Goal: Feedback & Contribution: Contribute content

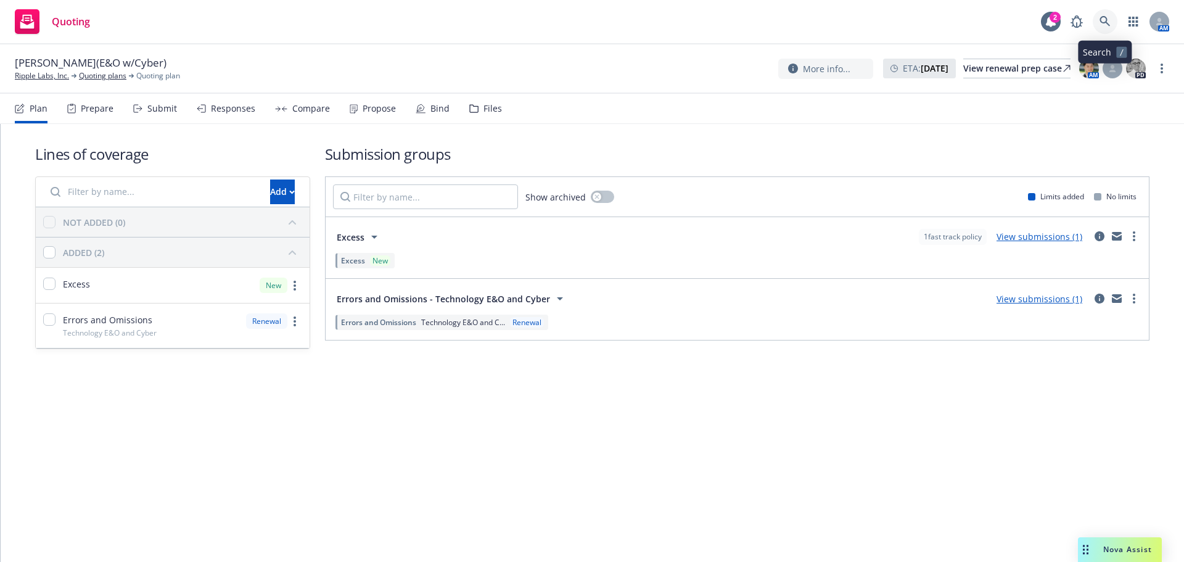
click at [1106, 22] on icon at bounding box center [1105, 21] width 10 height 10
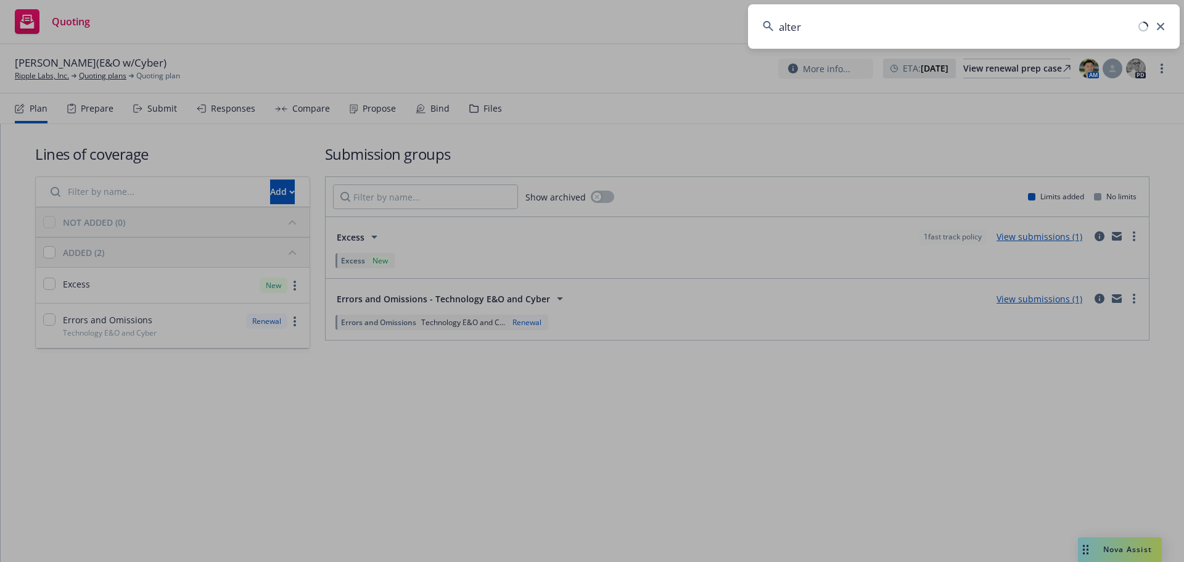
type input "altera"
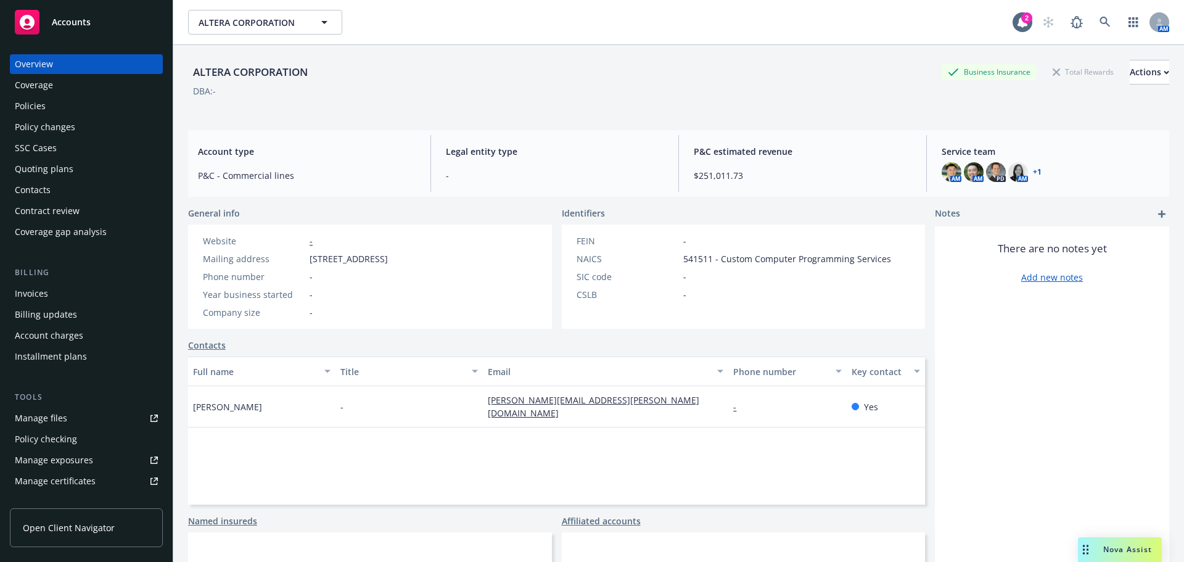
click at [41, 113] on div "Policies" at bounding box center [30, 106] width 31 height 20
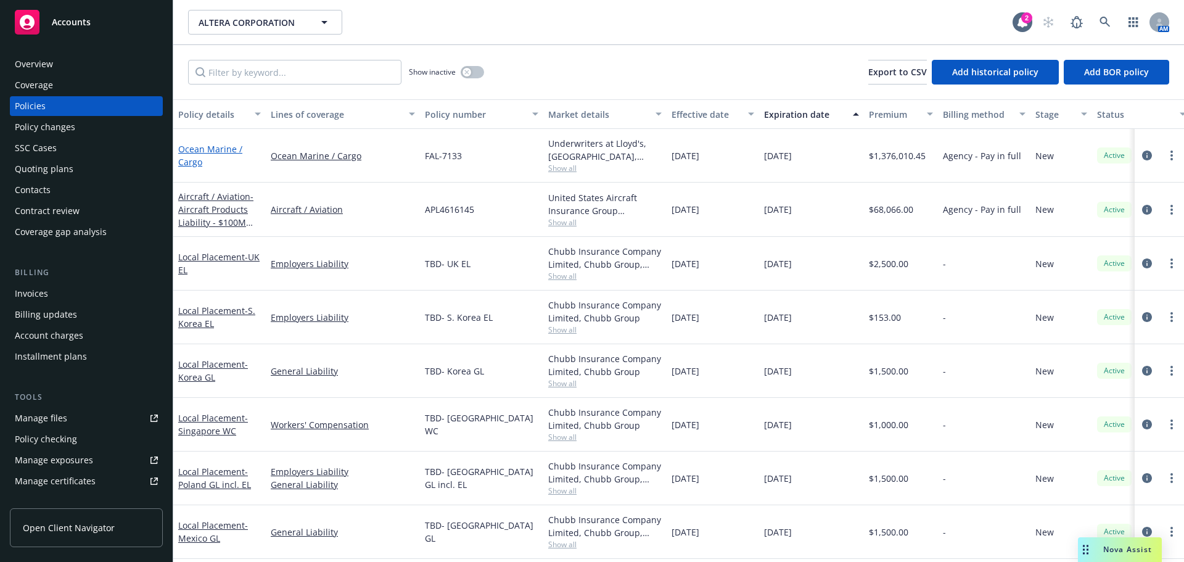
click at [227, 149] on link "Ocean Marine / Cargo" at bounding box center [210, 155] width 64 height 25
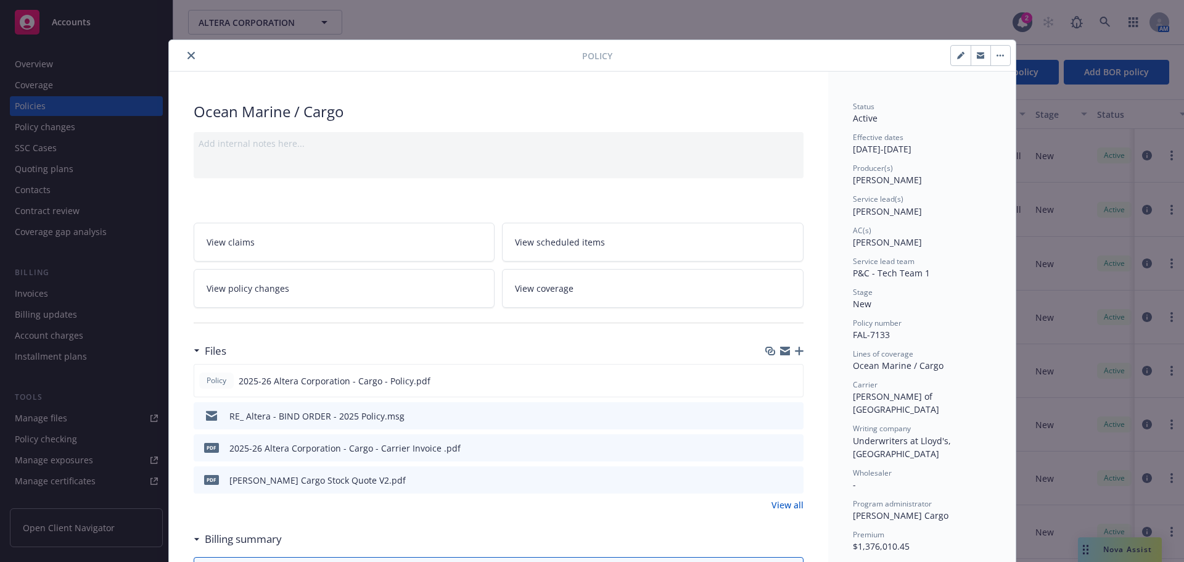
click at [790, 450] on icon "preview file" at bounding box center [792, 447] width 11 height 9
click at [184, 57] on button "close" at bounding box center [191, 55] width 15 height 15
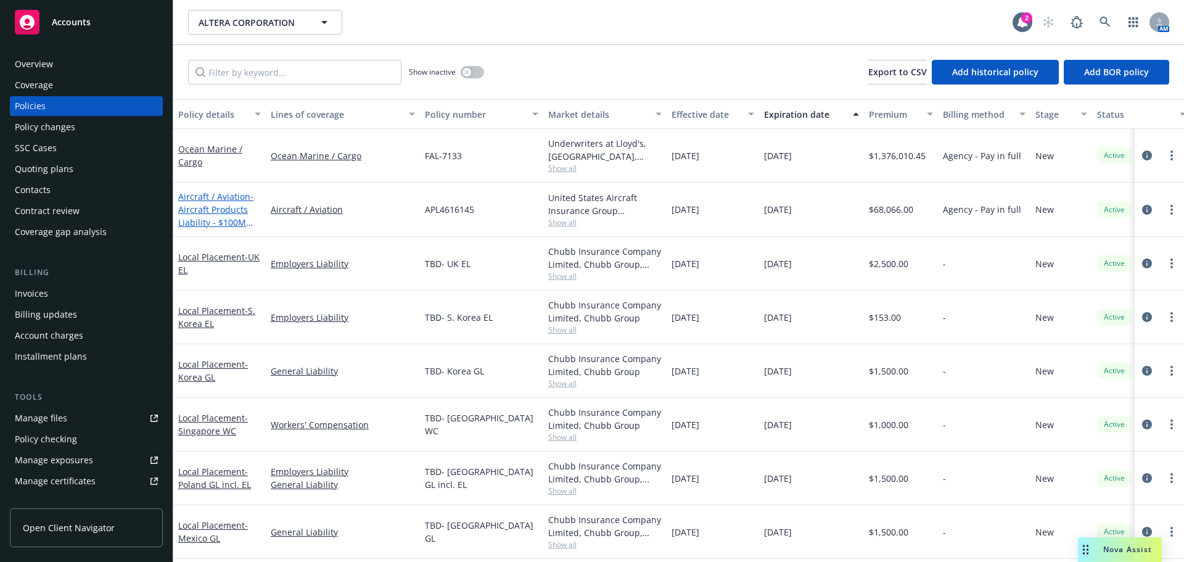
click at [236, 199] on link "Aircraft / Aviation - Aircraft Products Liability - $100M Limit" at bounding box center [215, 216] width 75 height 51
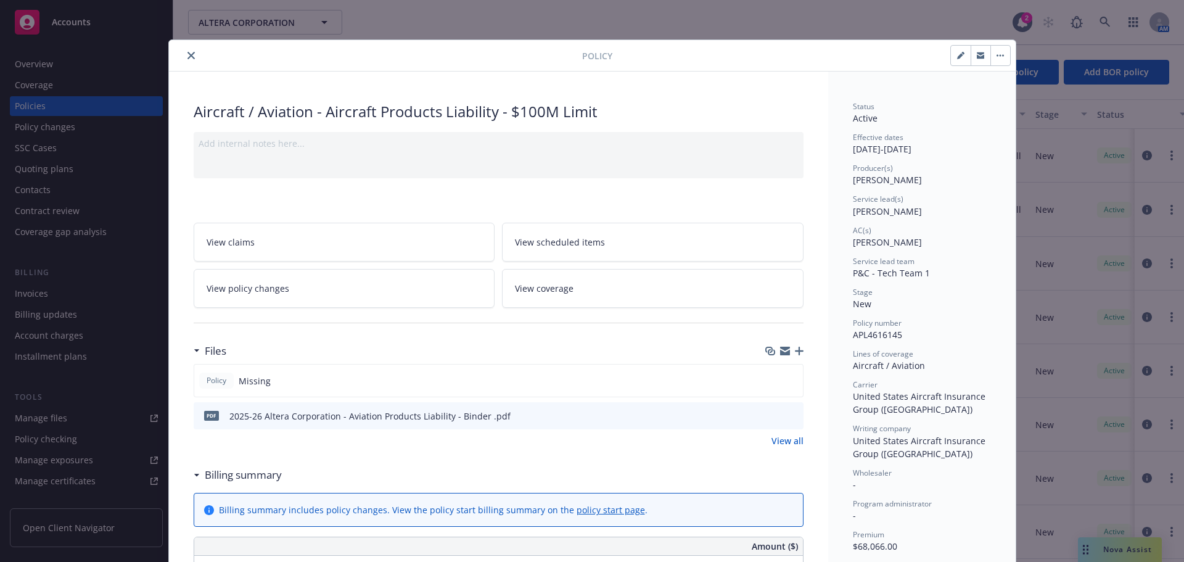
click at [795, 347] on icon "button" at bounding box center [799, 351] width 9 height 9
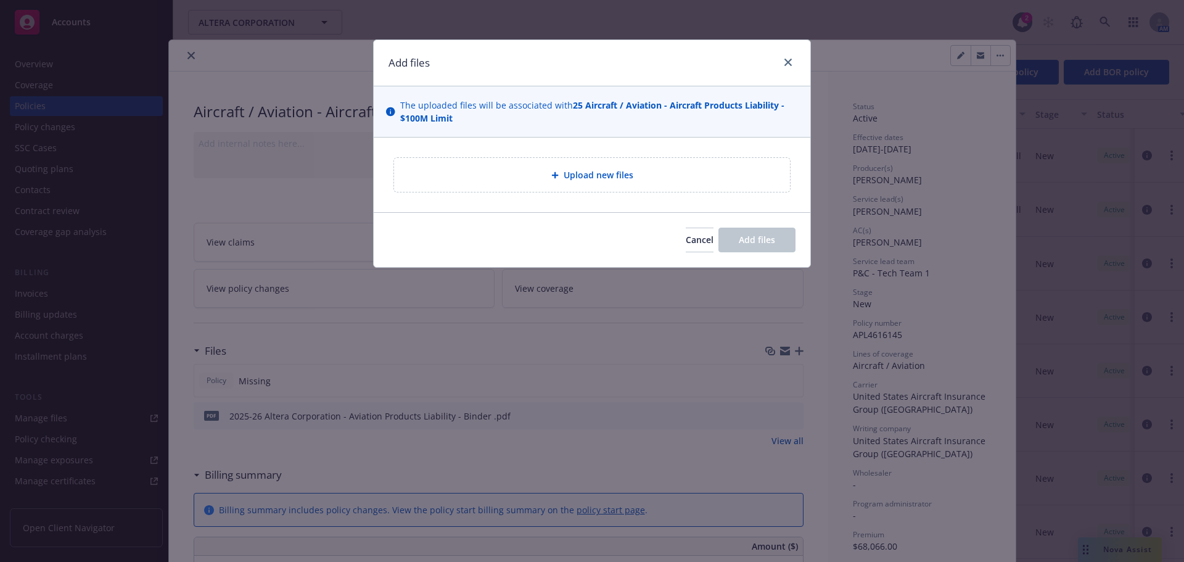
click at [901, 329] on div "Add files The uploaded files will be associated with 25 Aircraft / Aviation - A…" at bounding box center [592, 281] width 1184 height 562
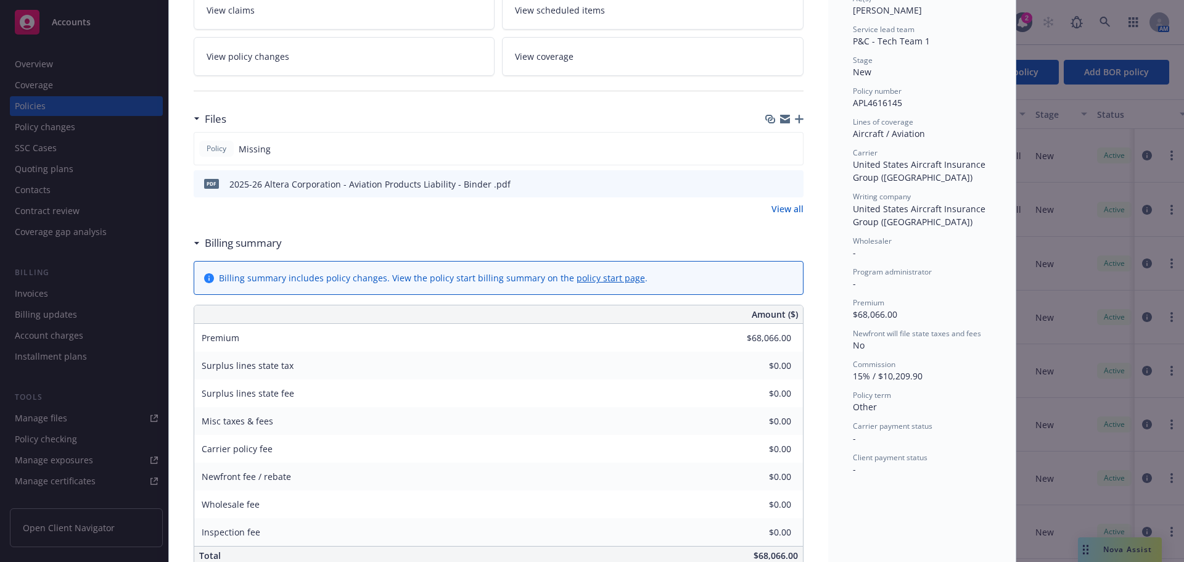
scroll to position [247, 0]
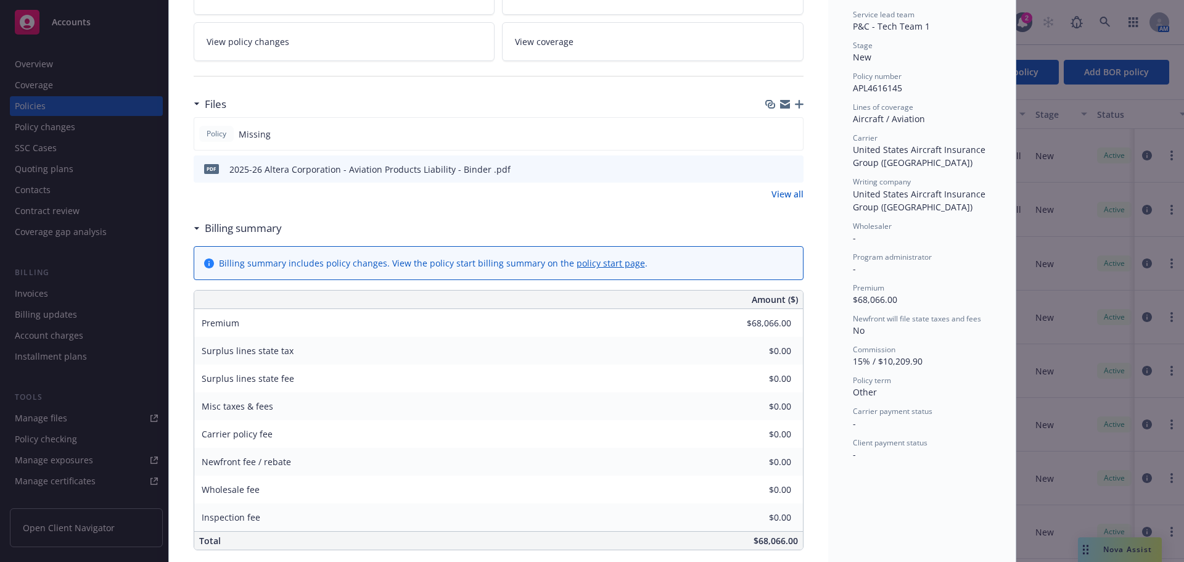
click at [795, 103] on icon "button" at bounding box center [799, 104] width 9 height 9
drag, startPoint x: 482, startPoint y: 168, endPoint x: 222, endPoint y: 164, distance: 259.7
click at [222, 164] on div "pdf 2025-26 Altera Corporation - Aviation Products Liability - Binder .pdf" at bounding box center [355, 169] width 312 height 26
copy div "2025-26 Altera Corporation - Aviation Products Liability - Binder ."
click at [796, 101] on icon "button" at bounding box center [799, 104] width 9 height 9
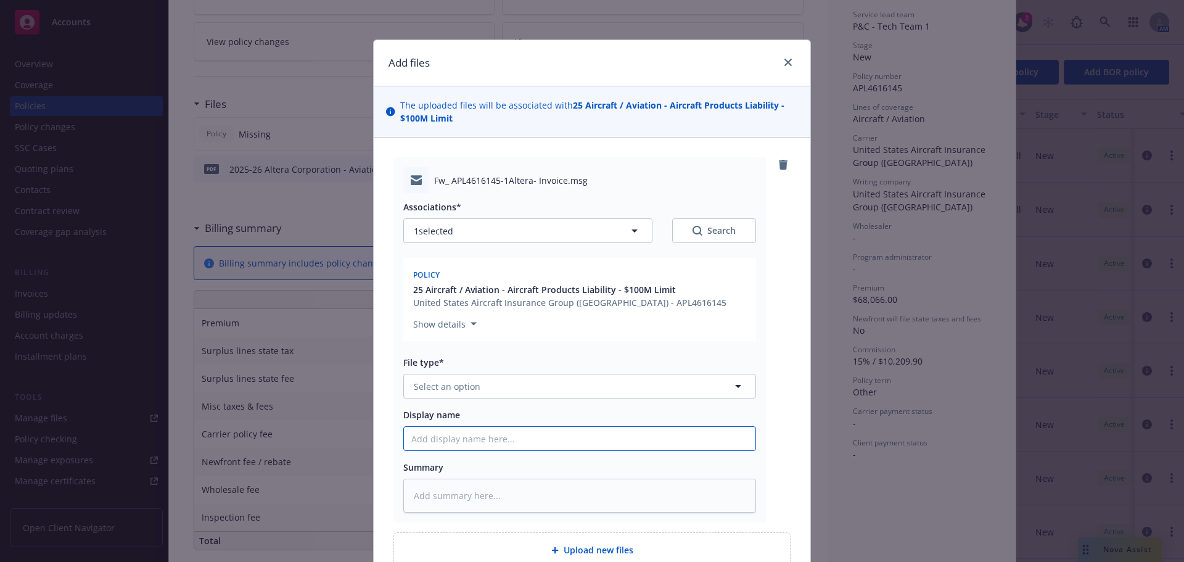
click at [427, 430] on input "Display name" at bounding box center [580, 438] width 352 height 23
paste input "2025-26 Altera Corporation - Aviation Products Liability - Binder ."
type textarea "x"
type input "2025-26 Altera Corporation - Aviation Products Liability - Binder ."
click at [648, 438] on input "2025-26 Altera Corporation - Aviation Products Liability - Binder ." at bounding box center [580, 438] width 352 height 23
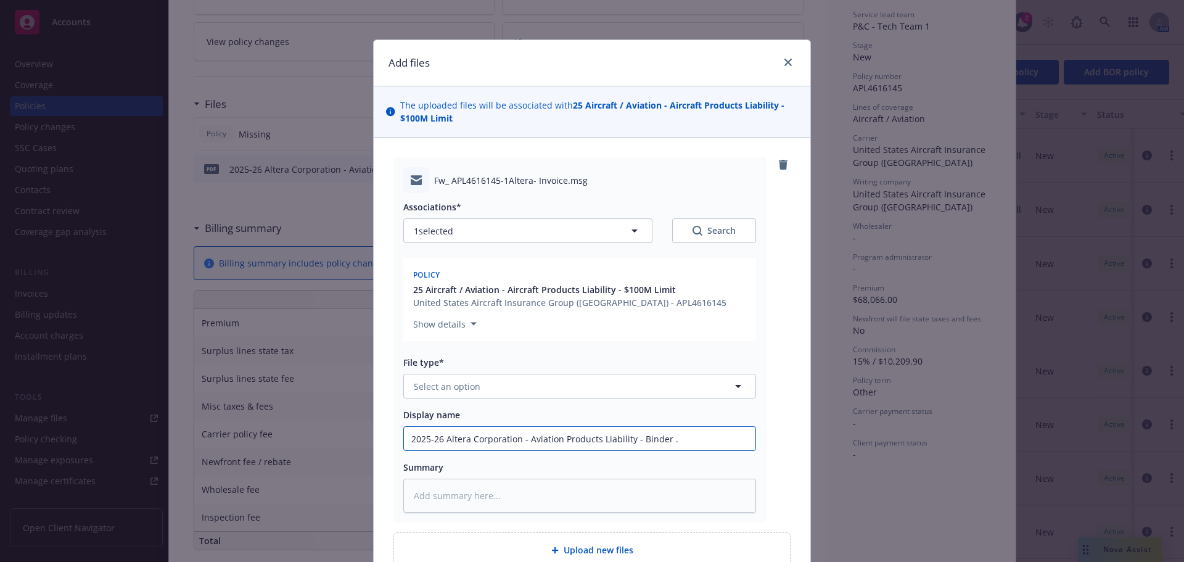
click at [648, 438] on input "2025-26 Altera Corporation - Aviation Products Liability - Binder ." at bounding box center [580, 438] width 352 height 23
type textarea "x"
type input "2025-26 Altera Corporation - Aviation Products Liability - ."
type textarea "x"
type input "2025-26 Altera Corporation - Aviation Products Liability - XC"
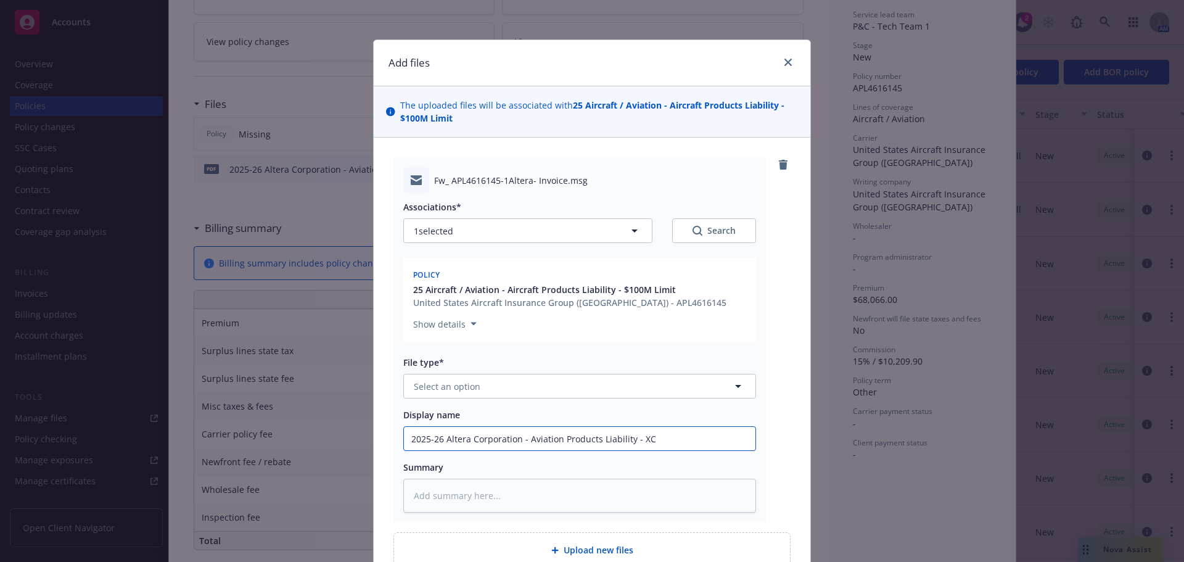
type textarea "x"
type input "2025-26 Altera Corporation - Aviation Products Liability - XCa"
type textarea "x"
type input "2025-26 Altera Corporation - Aviation Products Liability - XC"
type textarea "x"
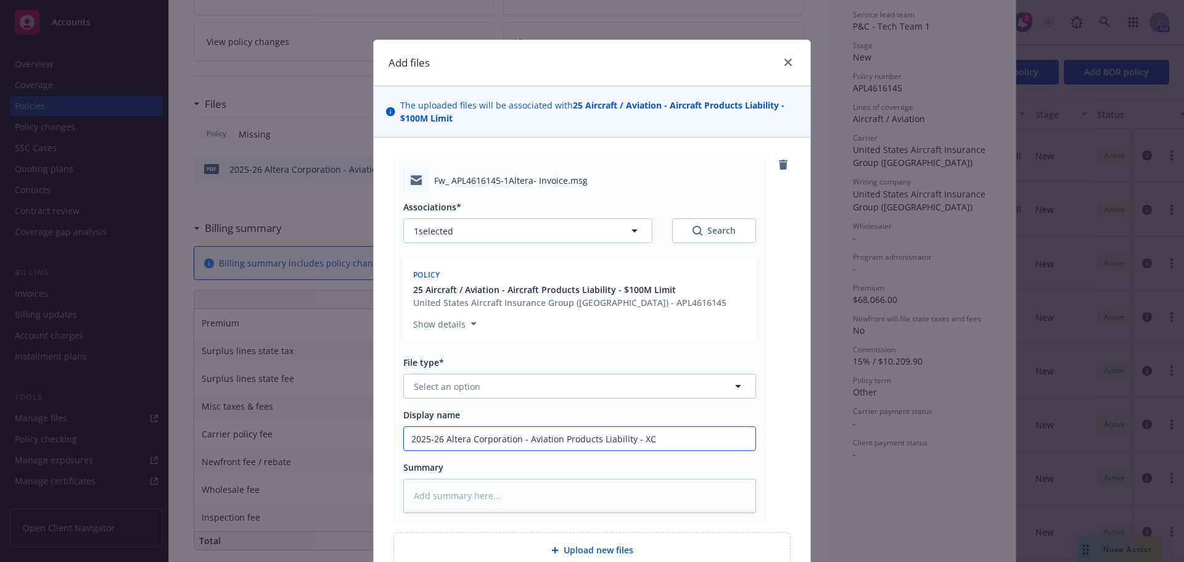
type input "2025-26 Altera Corporation - Aviation Products Liability - X"
type textarea "x"
type input "2025-26 Altera Corporation - Aviation Products Liability - C"
type textarea "x"
type input "2025-26 Altera Corporation - Aviation Products Liability - Cx"
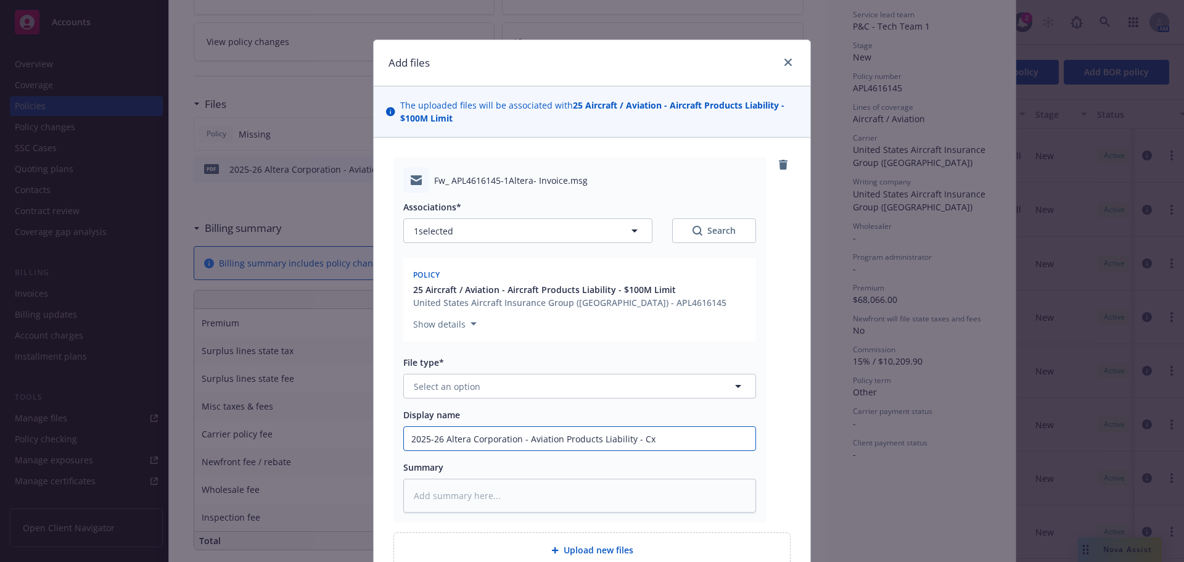
type textarea "x"
type input "2025-26 Altera Corporation - Aviation Products Liability - Cxa"
type textarea "x"
type input "2025-26 Altera Corporation - Aviation Products Liability - Cxar"
type textarea "x"
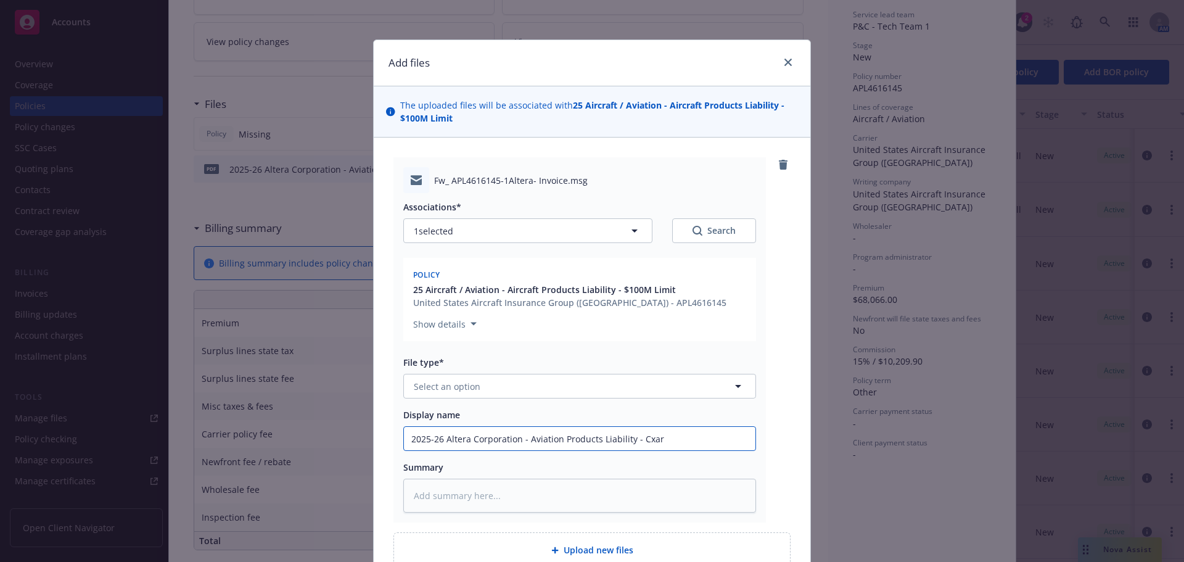
type input "2025-26 Altera Corporation - Aviation Products Liability - Cxa"
type textarea "x"
type input "2025-26 Altera Corporation - Aviation Products Liability - Cx"
type textarea "x"
type input "2025-26 Altera Corporation - Aviation Products Liability - C"
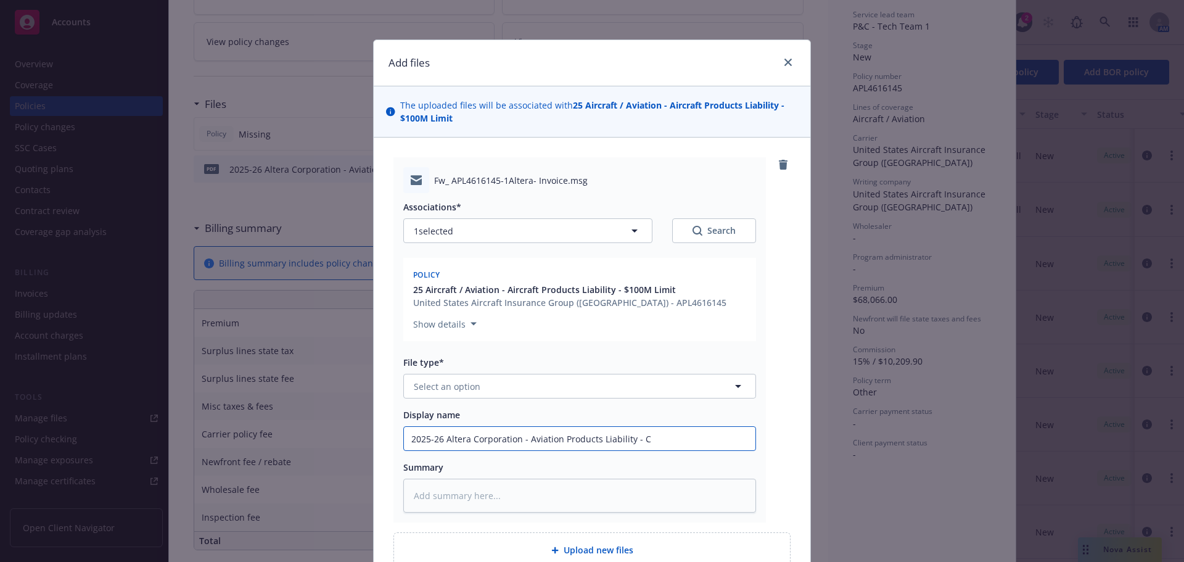
type textarea "x"
type input "2025-26 Altera Corporation - Aviation Products Liability - Ca"
type textarea "x"
type input "2025-26 Altera Corporation - Aviation Products Liability - Car"
type textarea "x"
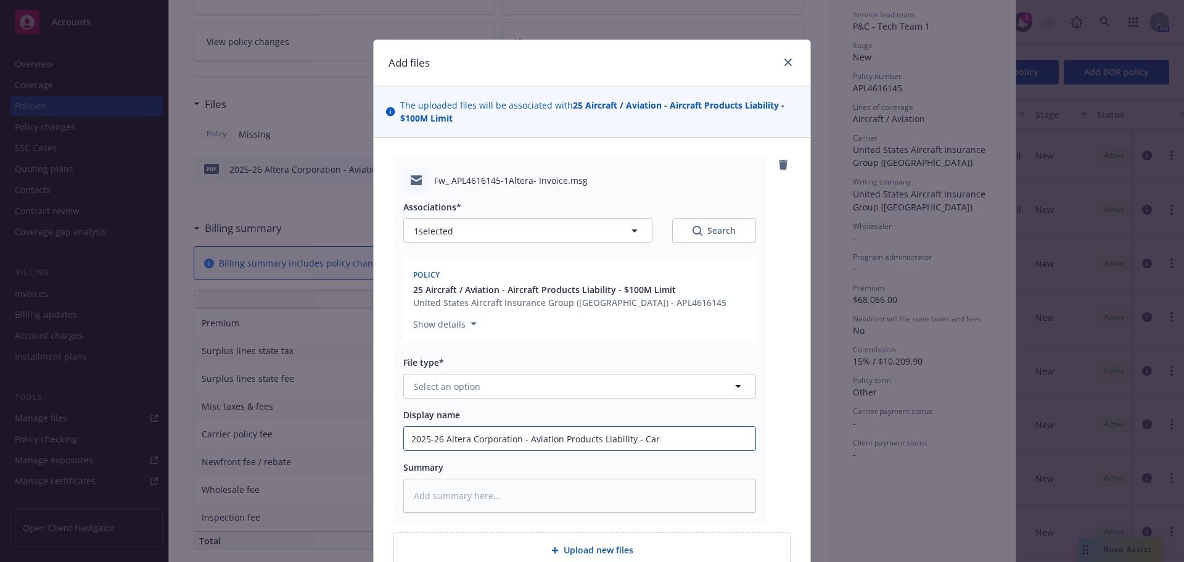
type input "2025-26 Altera Corporation - Aviation Products Liability - [PERSON_NAME]"
type textarea "x"
type input "2025-26 Altera Corporation - Aviation Products Liability - [PERSON_NAME]"
type textarea "x"
type input "2025-26 Altera Corporation - Aviation Products Liability - [PERSON_NAME]"
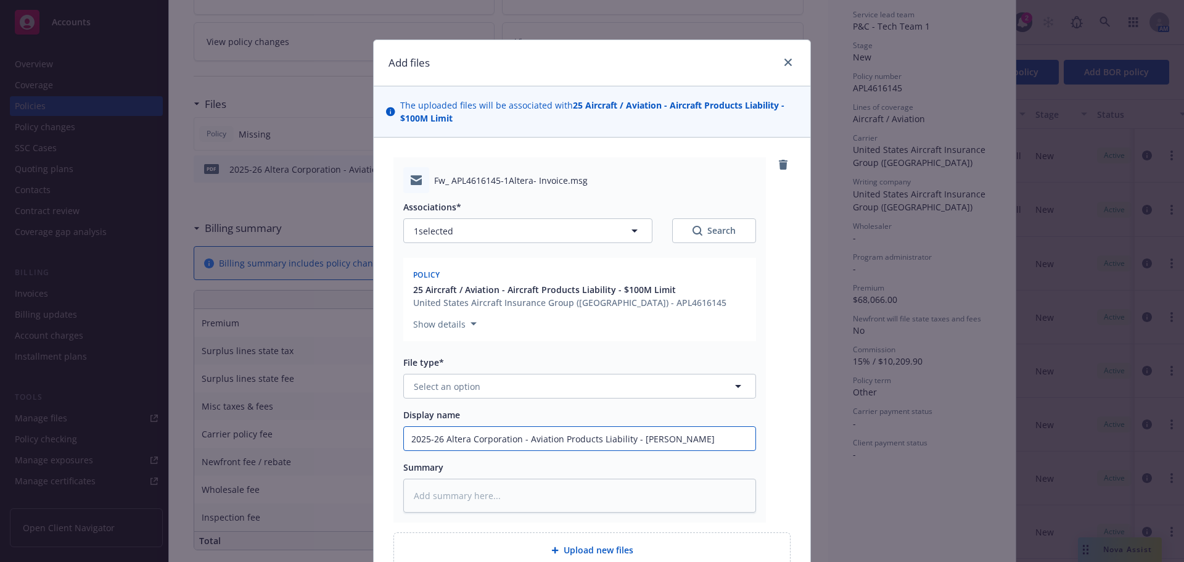
type textarea "x"
type input "2025-26 Altera Corporation - Aviation Products Liability - Carrier"
type textarea "x"
type input "2025-26 Altera Corporation - Aviation Products Liability - Carrier"
type textarea "x"
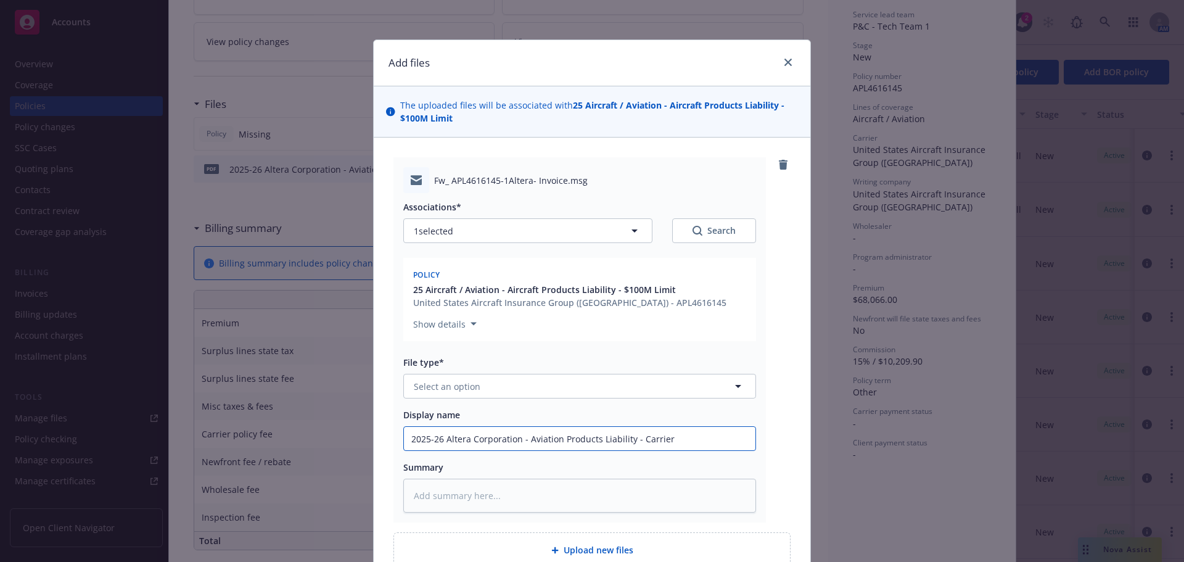
type input "2025-26 Altera Corporation - Aviation Products Liability - Carrier I"
type textarea "x"
type input "2025-26 Altera Corporation - Aviation Products Liability - Carrier Inv"
type textarea "x"
type input "2025-26 Altera Corporation - Aviation Products Liability - Carrier Invo"
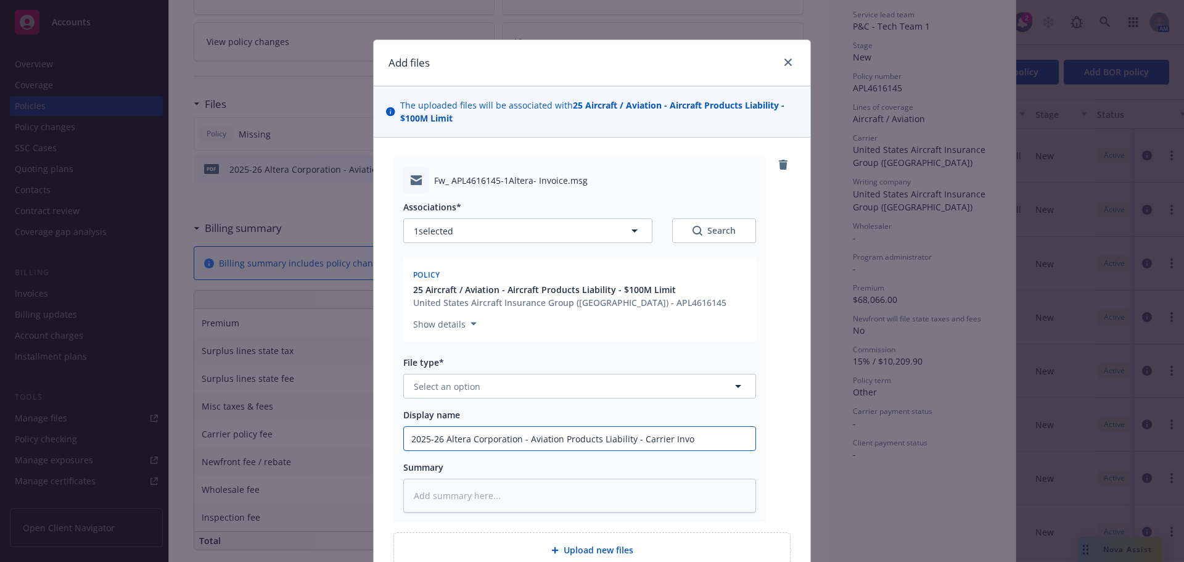
type textarea "x"
type input "2025-26 Altera Corporation - Aviation Products Liability - Carrier Invoic"
type textarea "x"
type input "2025-26 Altera Corporation - Aviation Products Liability - Carrier Invoice"
click at [668, 380] on button "Select an option" at bounding box center [579, 386] width 353 height 25
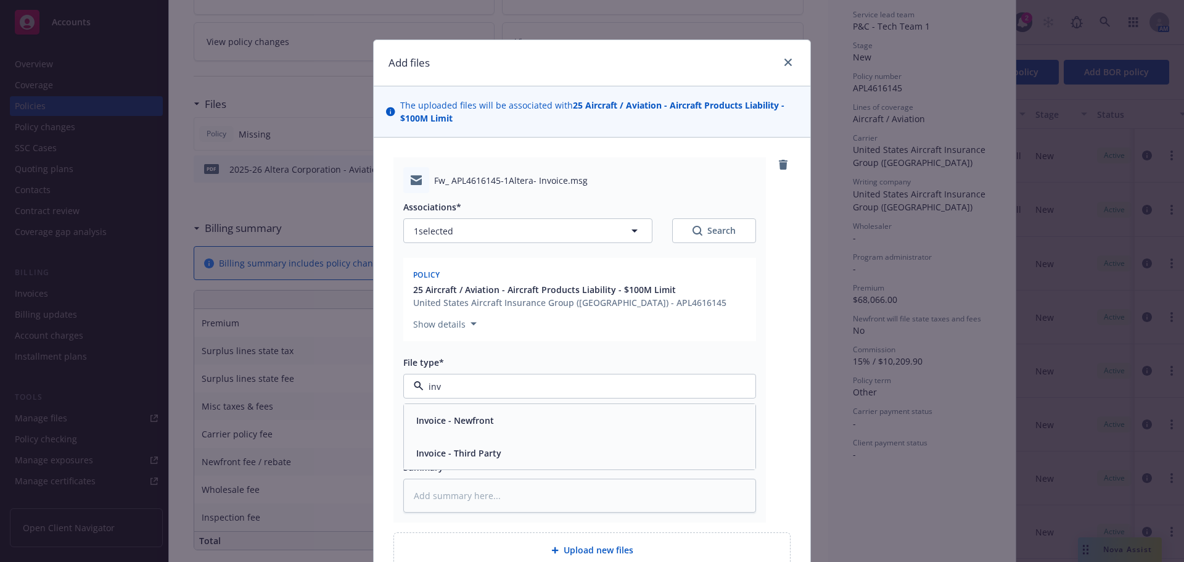
type input "invo"
click at [468, 456] on span "Invoice - Third Party" at bounding box center [458, 453] width 85 height 13
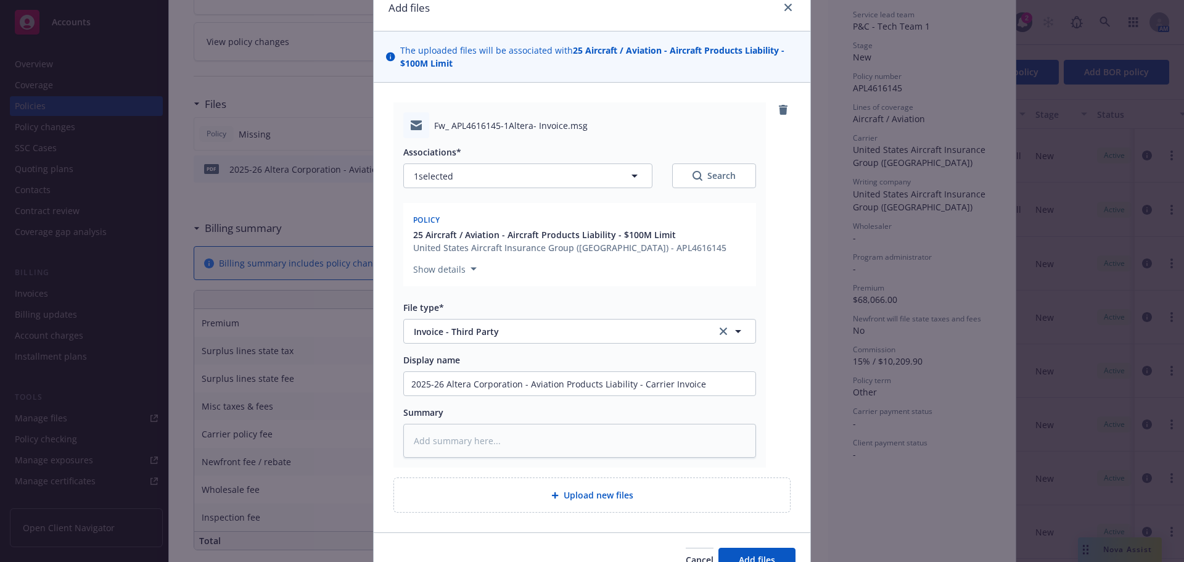
scroll to position [120, 0]
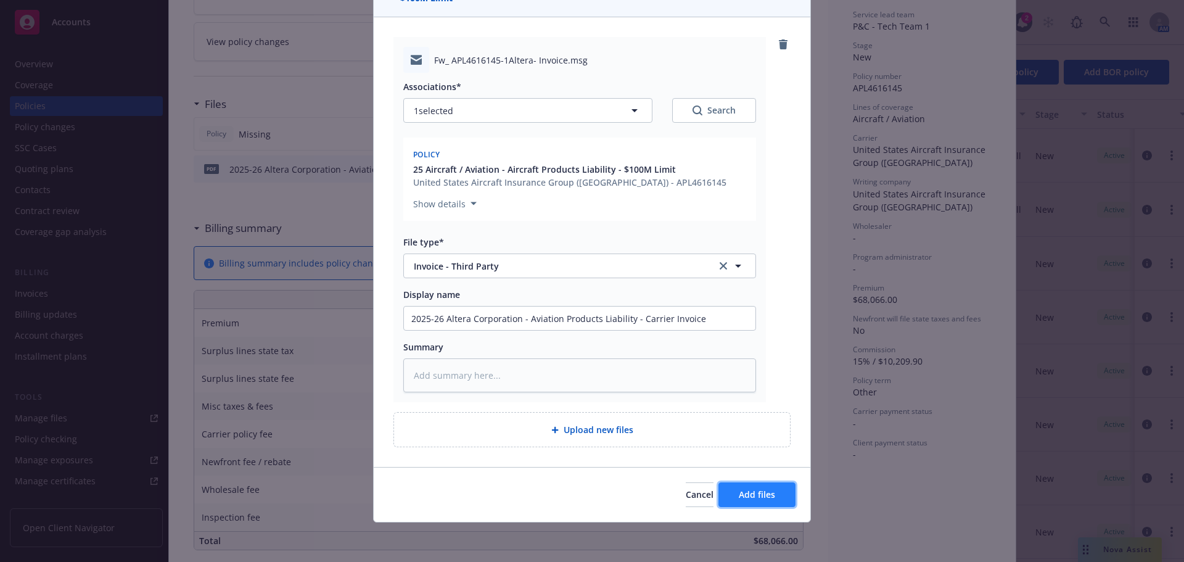
click at [754, 494] on span "Add files" at bounding box center [757, 495] width 36 height 12
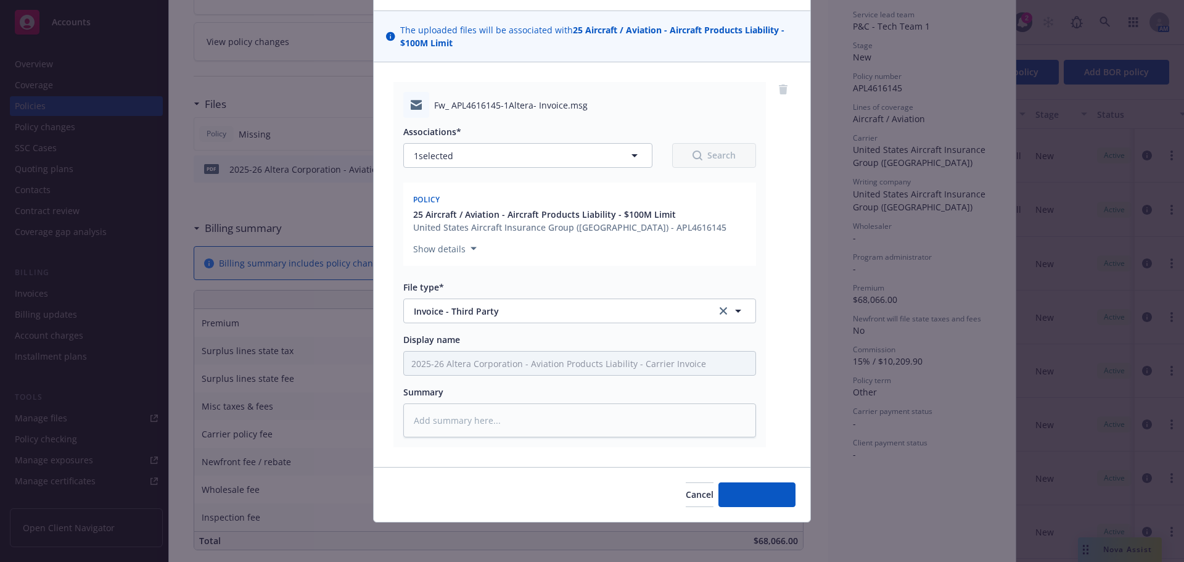
scroll to position [75, 0]
type textarea "x"
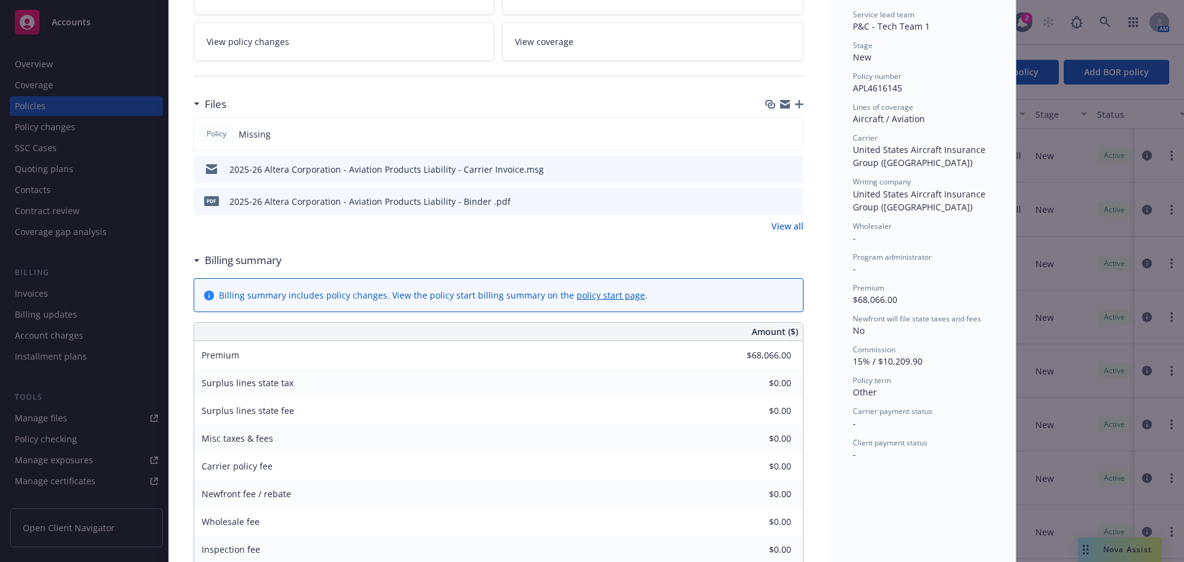
click at [297, 236] on div "Files Policy Missing 2025-26 Altera Corporation - Aviation Products Liability -…" at bounding box center [499, 169] width 610 height 156
